Goal: Navigation & Orientation: Find specific page/section

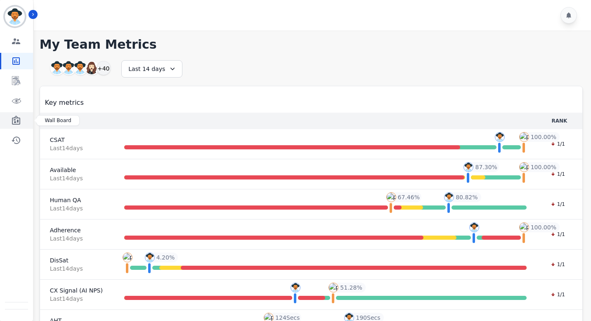
click at [19, 117] on icon "Sidebar" at bounding box center [16, 121] width 10 height 10
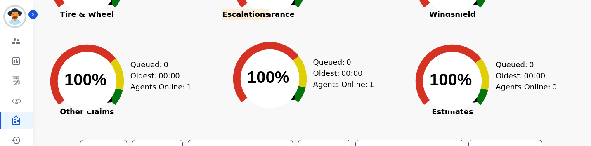
scroll to position [191, 0]
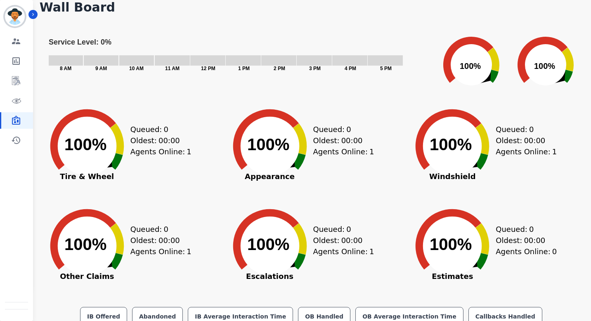
scroll to position [118, 0]
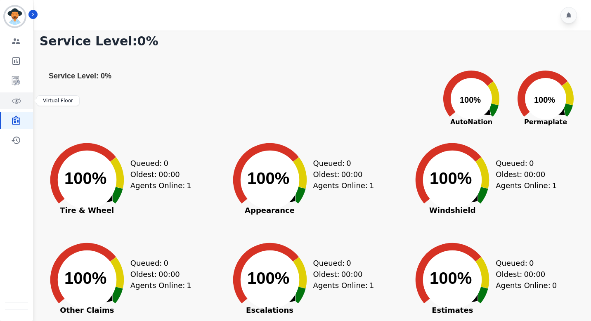
click at [18, 98] on icon "Sidebar" at bounding box center [16, 101] width 10 height 10
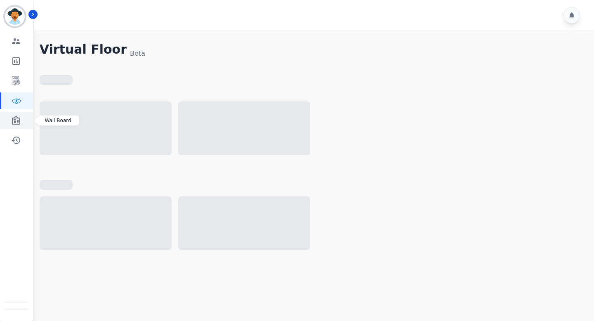
click at [18, 123] on icon "Sidebar" at bounding box center [16, 121] width 10 height 10
